Goal: Information Seeking & Learning: Learn about a topic

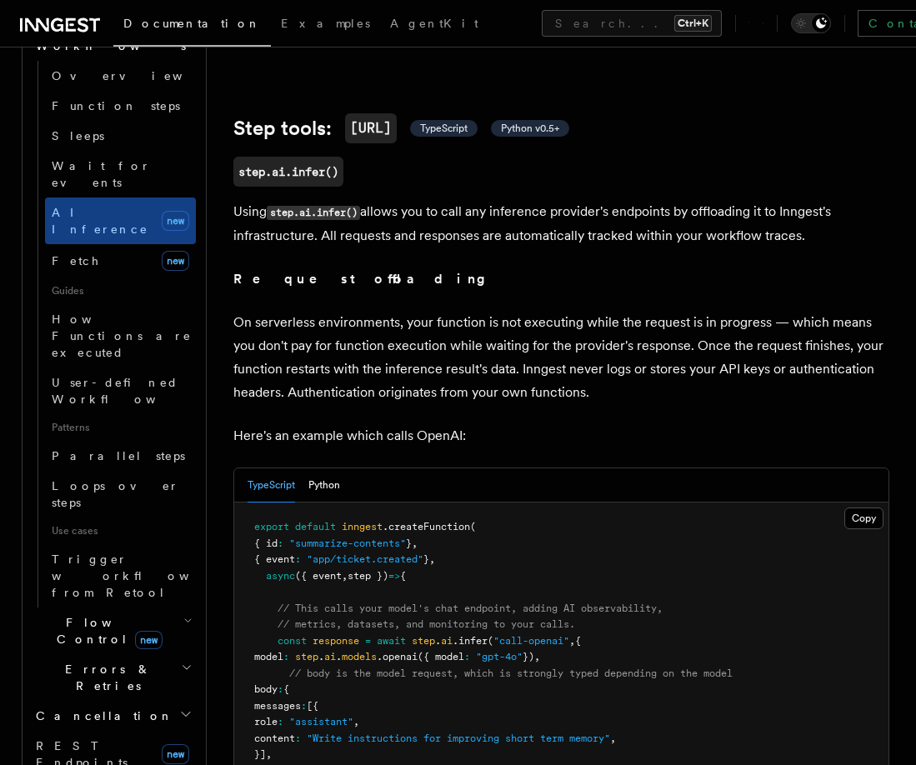
scroll to position [389, 0]
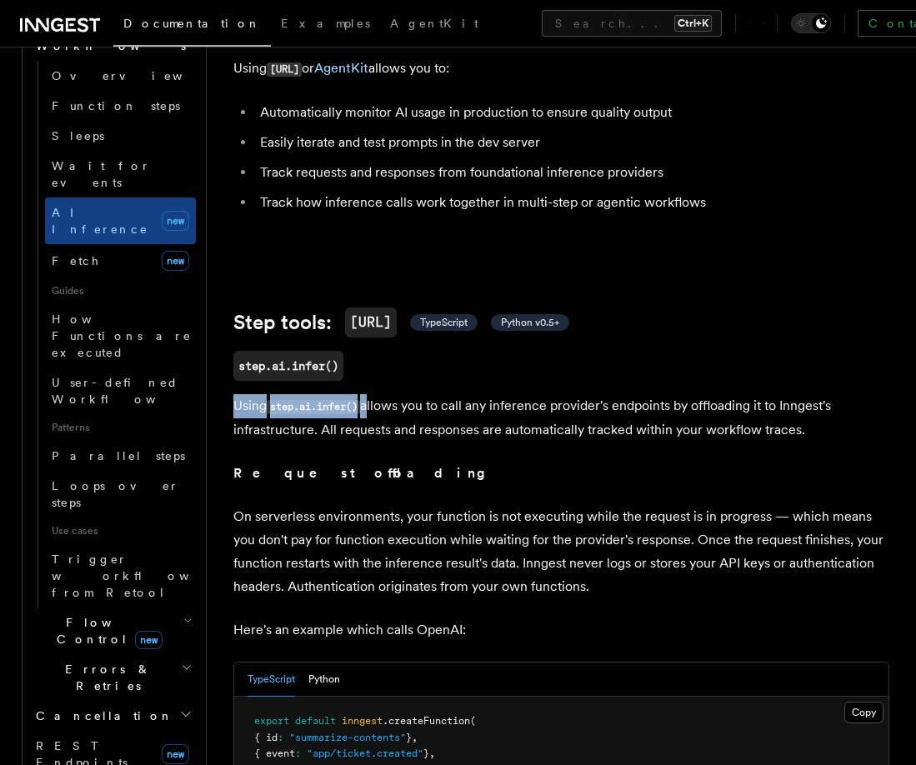
drag, startPoint x: 232, startPoint y: 402, endPoint x: 368, endPoint y: 416, distance: 137.4
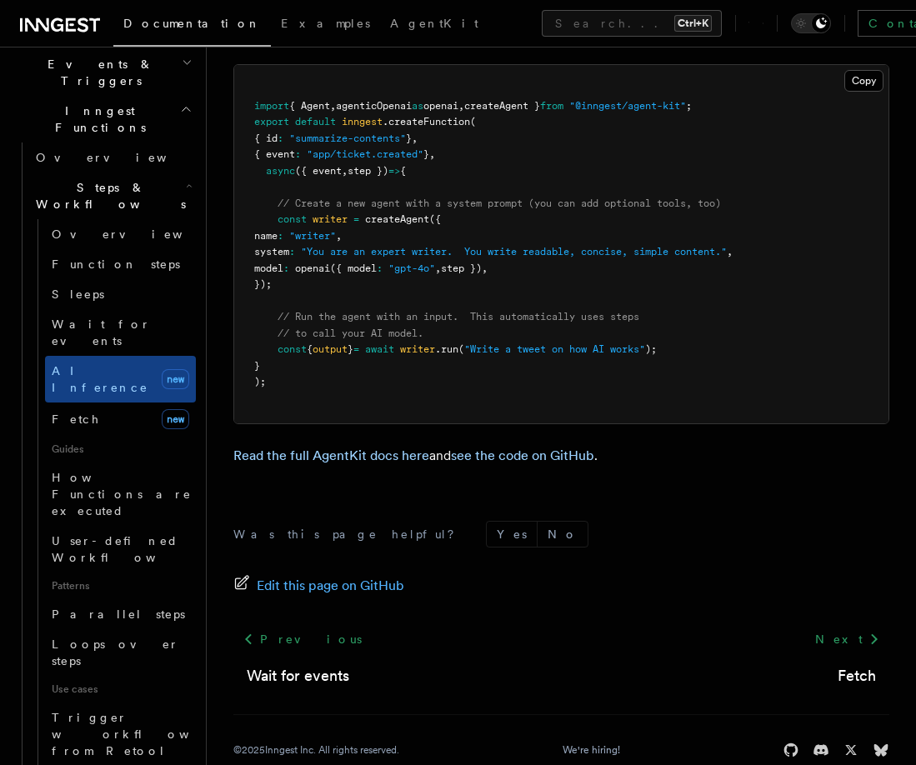
scroll to position [0, 0]
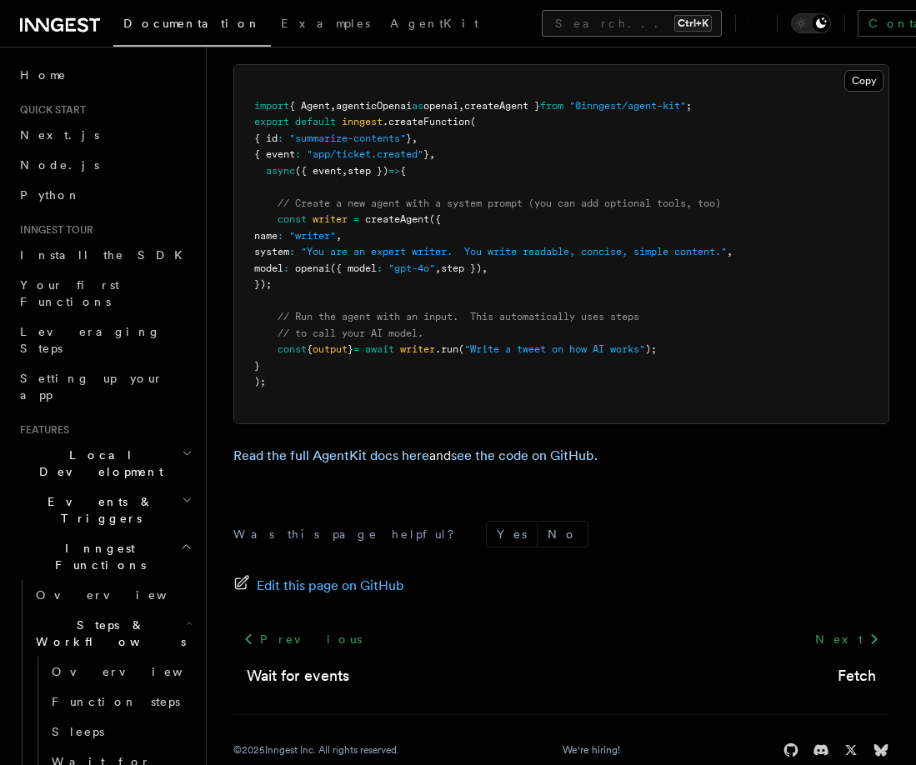
click at [542, 26] on button "Search... Ctrl+K" at bounding box center [632, 23] width 180 height 27
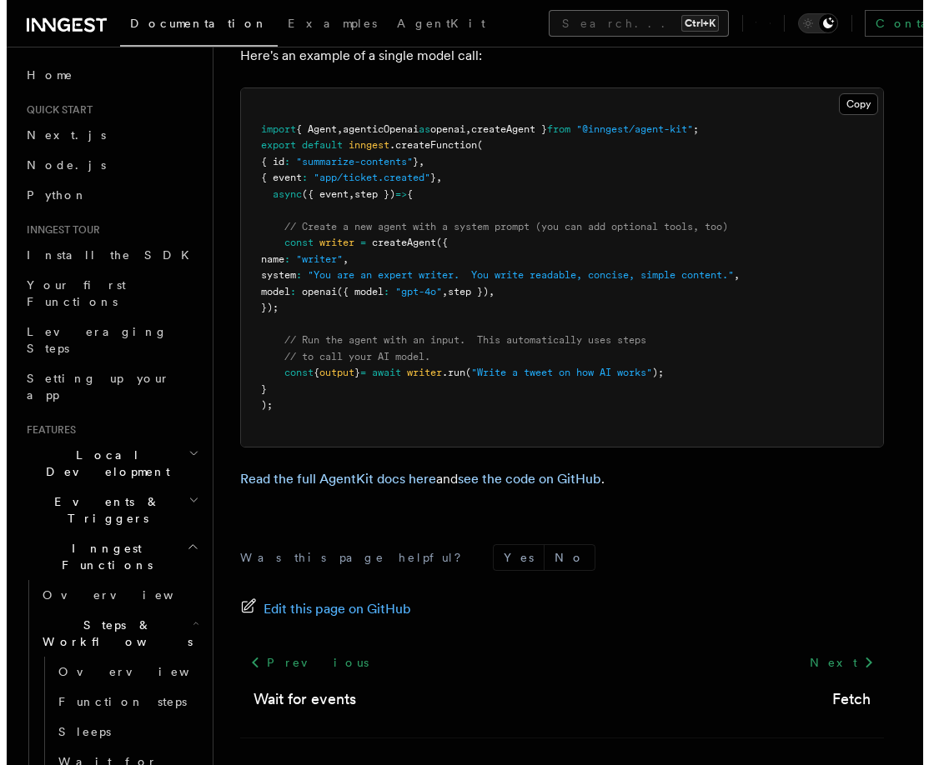
scroll to position [5016, 0]
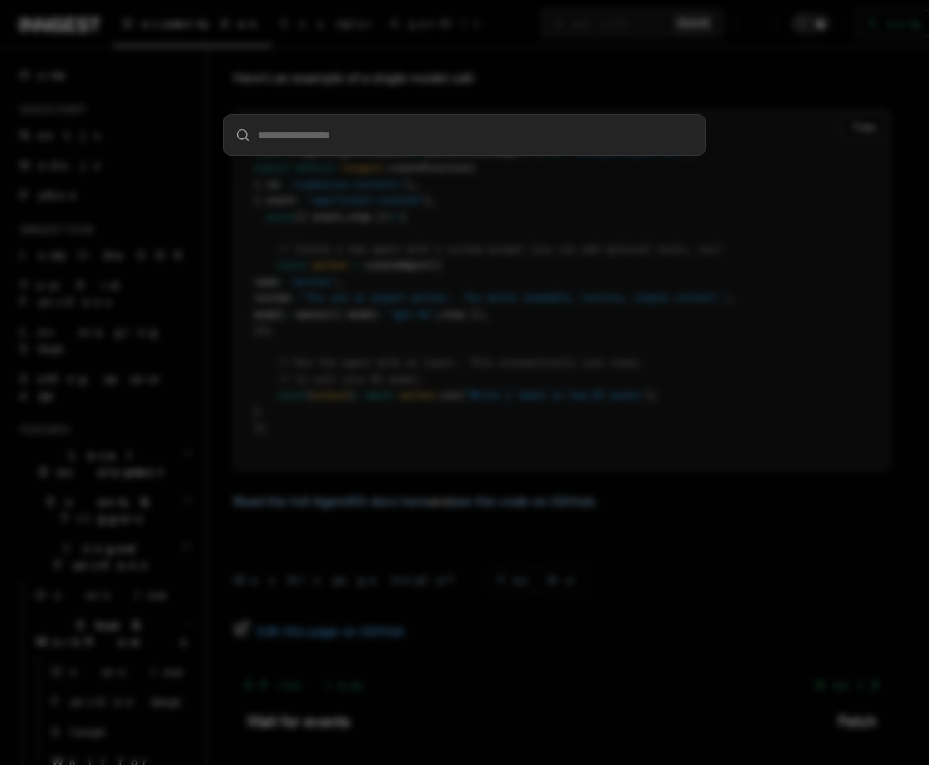
click at [352, 135] on input "search" at bounding box center [464, 135] width 480 height 40
type input "******"
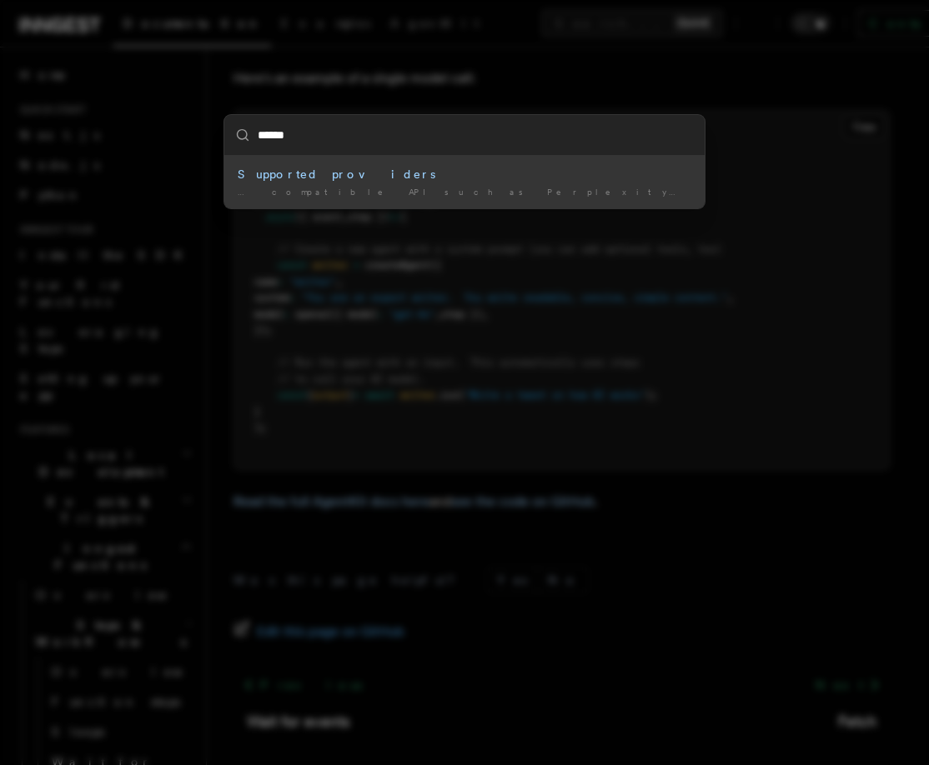
click at [305, 175] on div "Supported providers" at bounding box center [464, 174] width 453 height 17
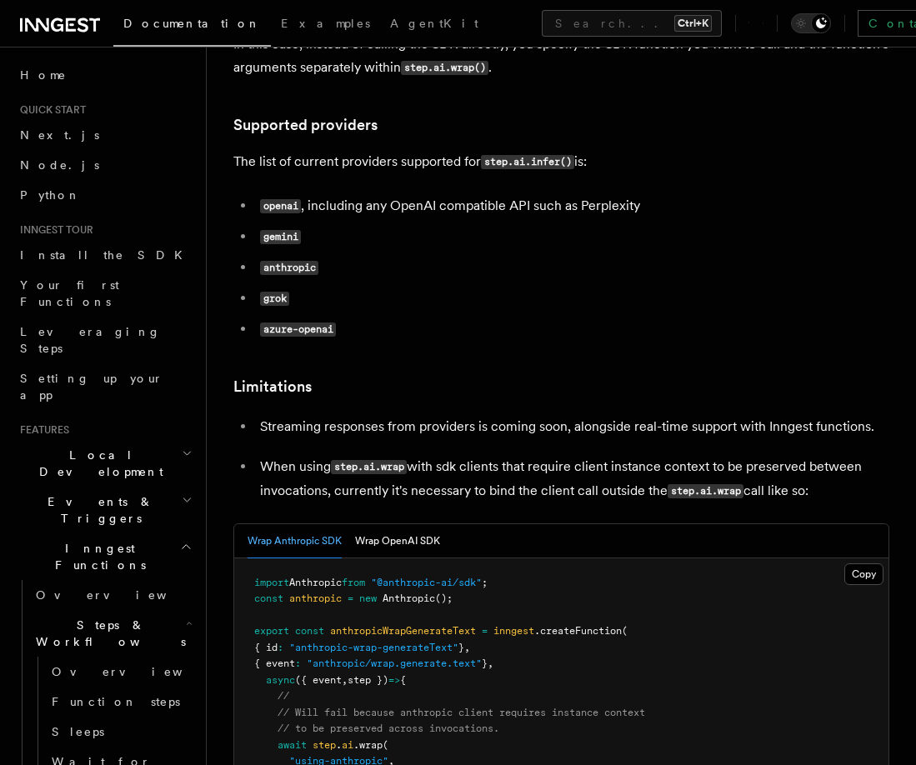
scroll to position [2355, 0]
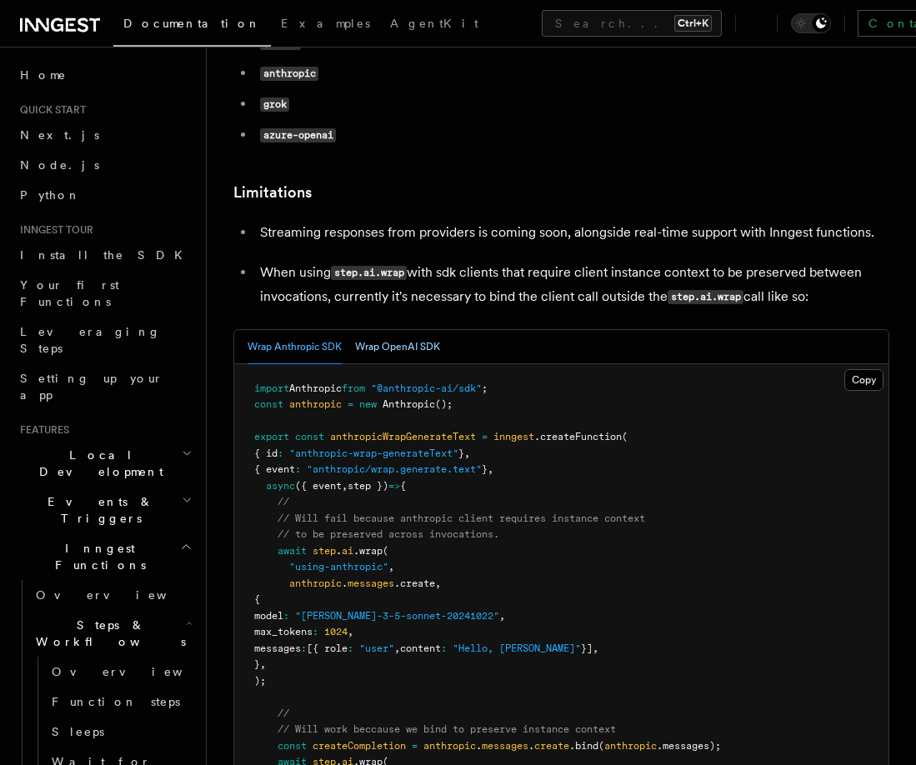
click at [415, 330] on button "Wrap OpenAI SDK" at bounding box center [397, 347] width 85 height 34
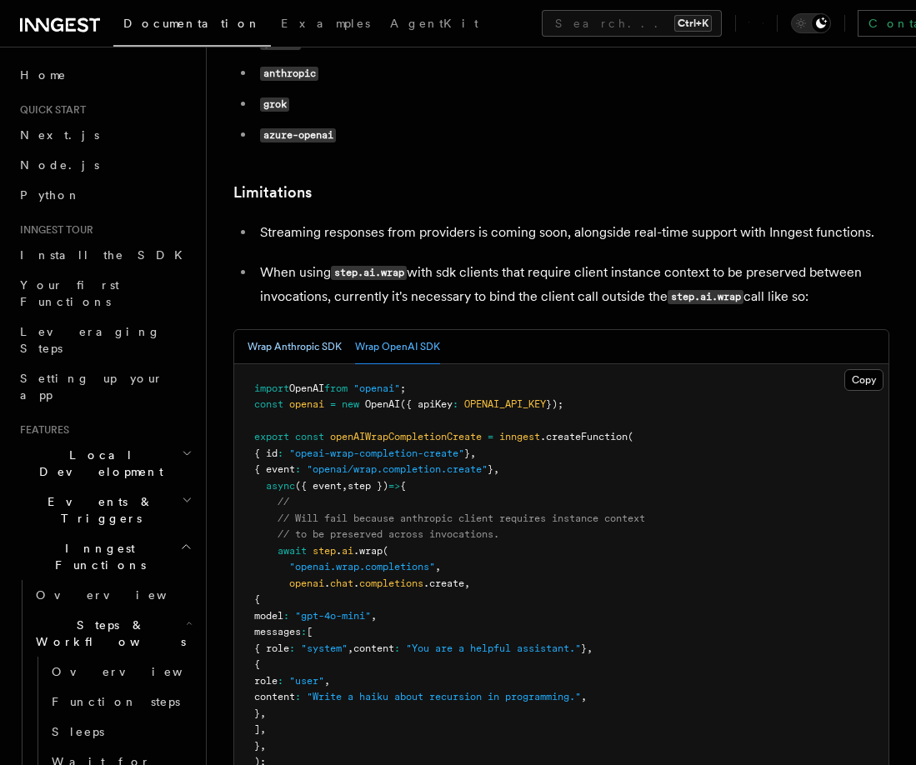
click at [287, 330] on button "Wrap Anthropic SDK" at bounding box center [295, 347] width 94 height 34
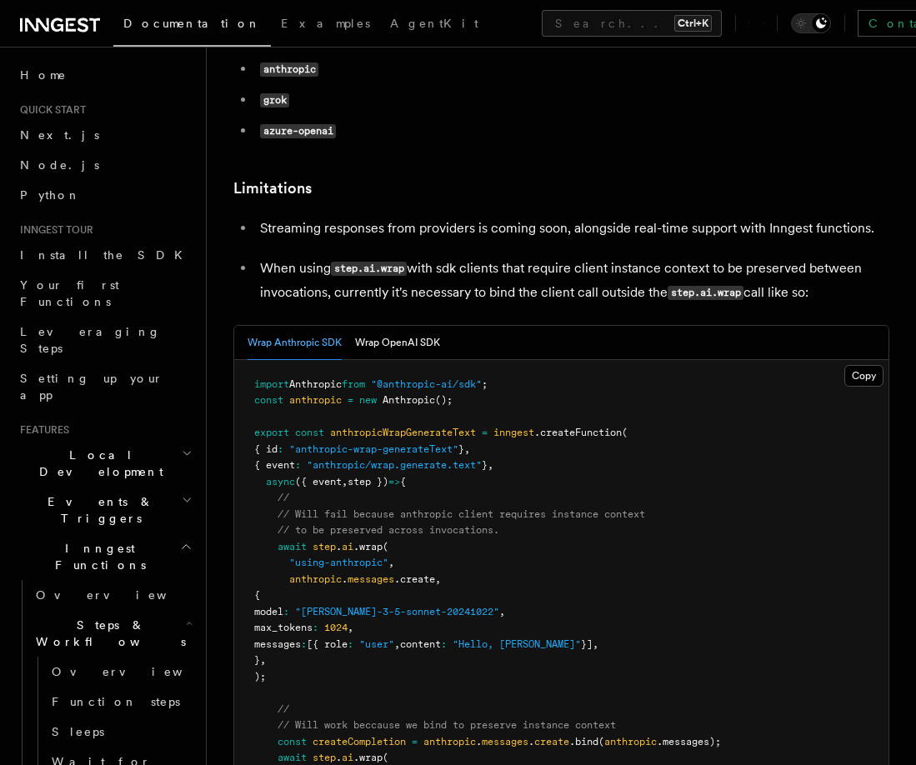
scroll to position [2550, 0]
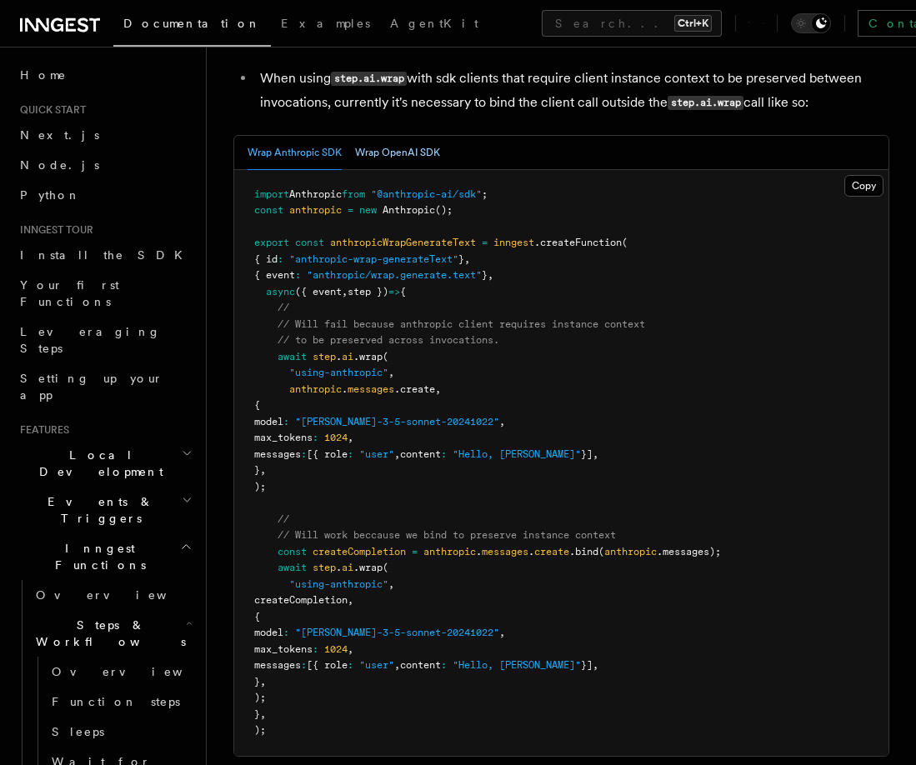
click at [403, 136] on button "Wrap OpenAI SDK" at bounding box center [397, 153] width 85 height 34
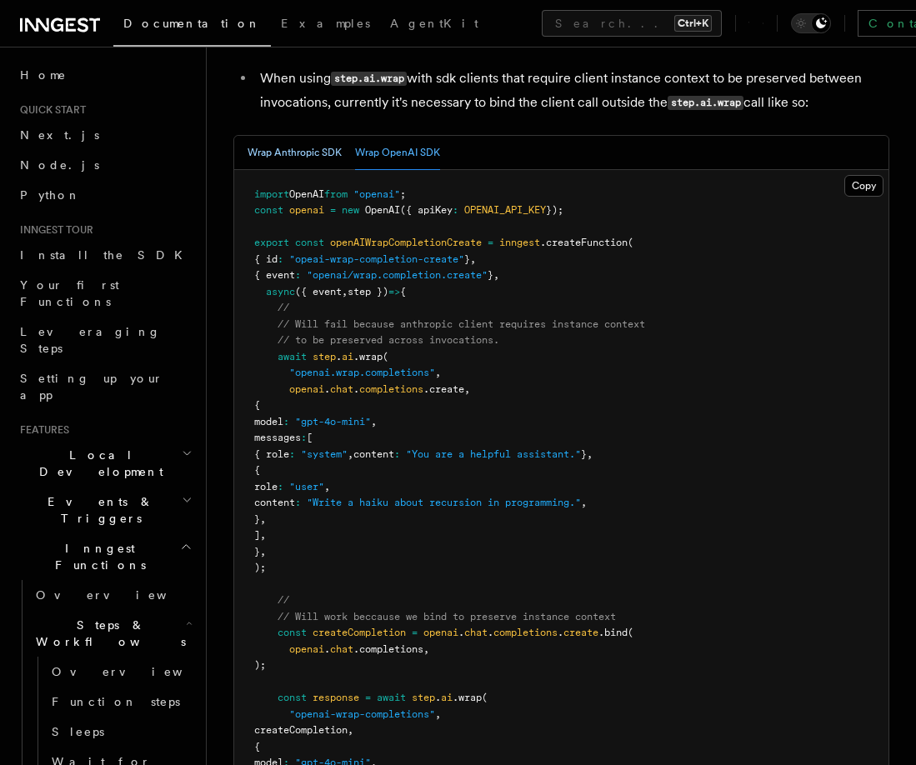
click at [308, 136] on button "Wrap Anthropic SDK" at bounding box center [295, 153] width 94 height 34
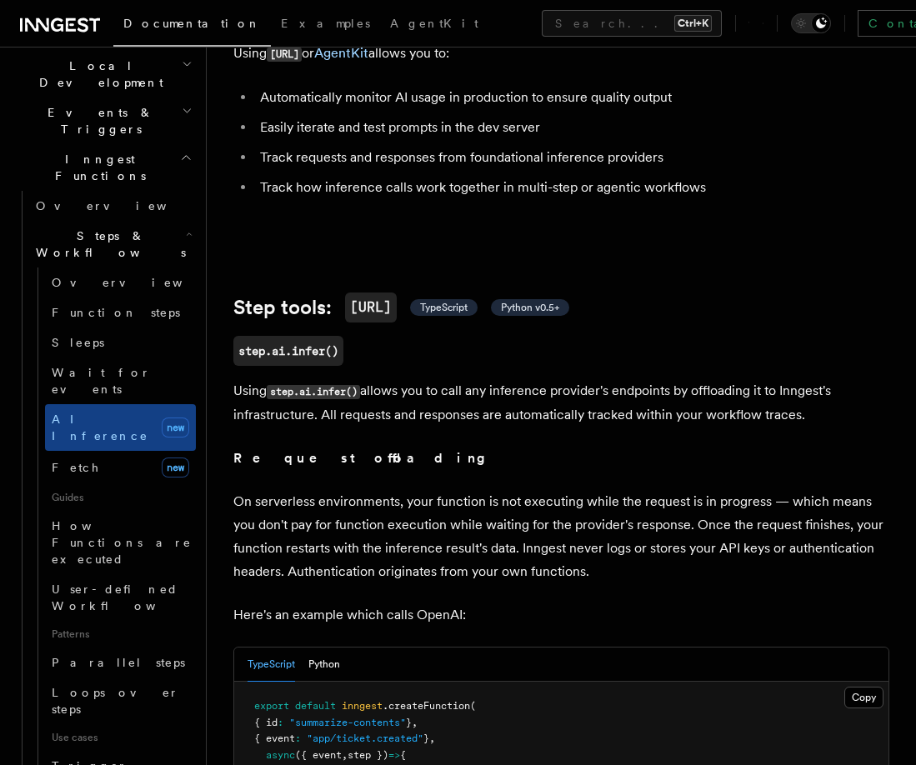
scroll to position [5, 0]
